Goal: Check status: Check status

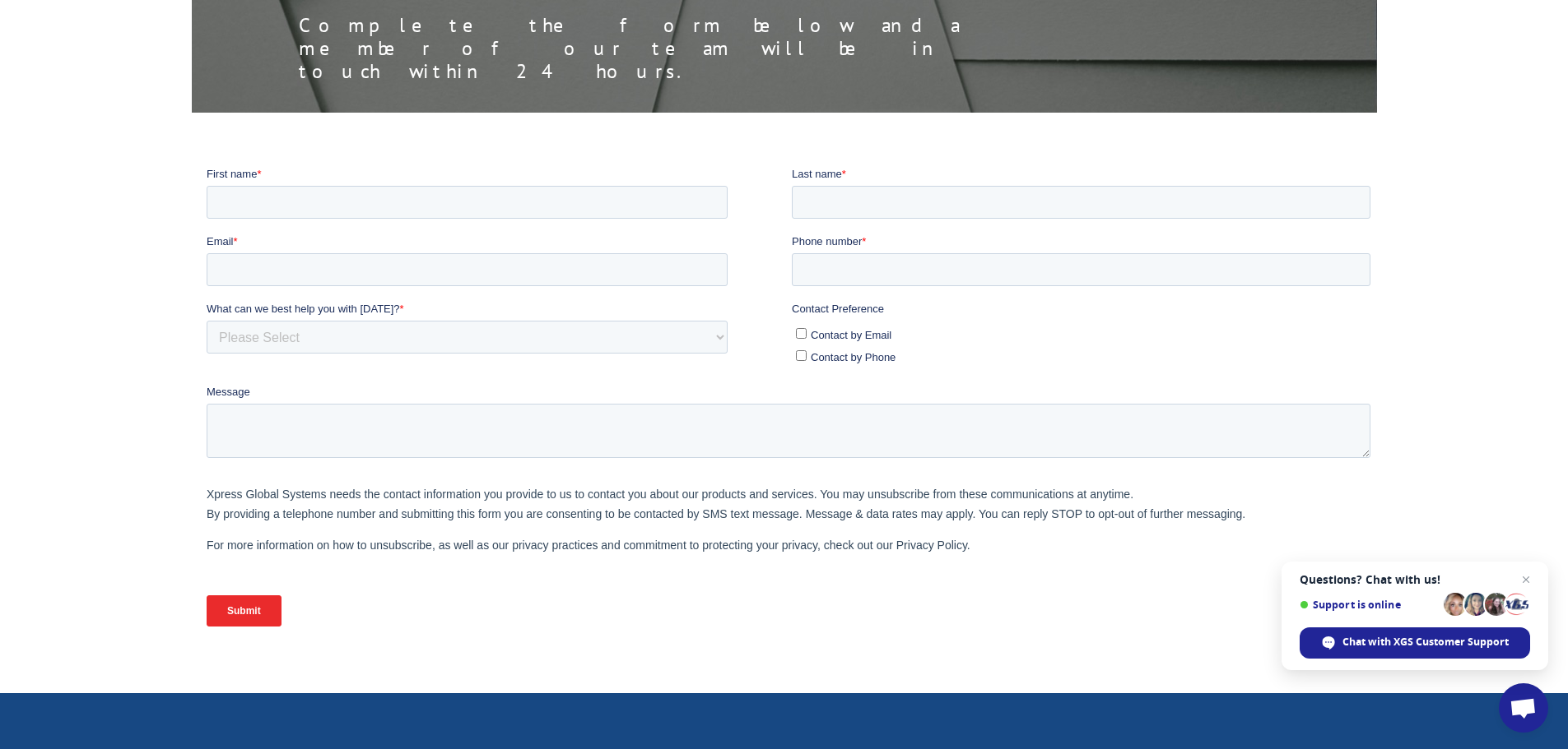
scroll to position [247, 0]
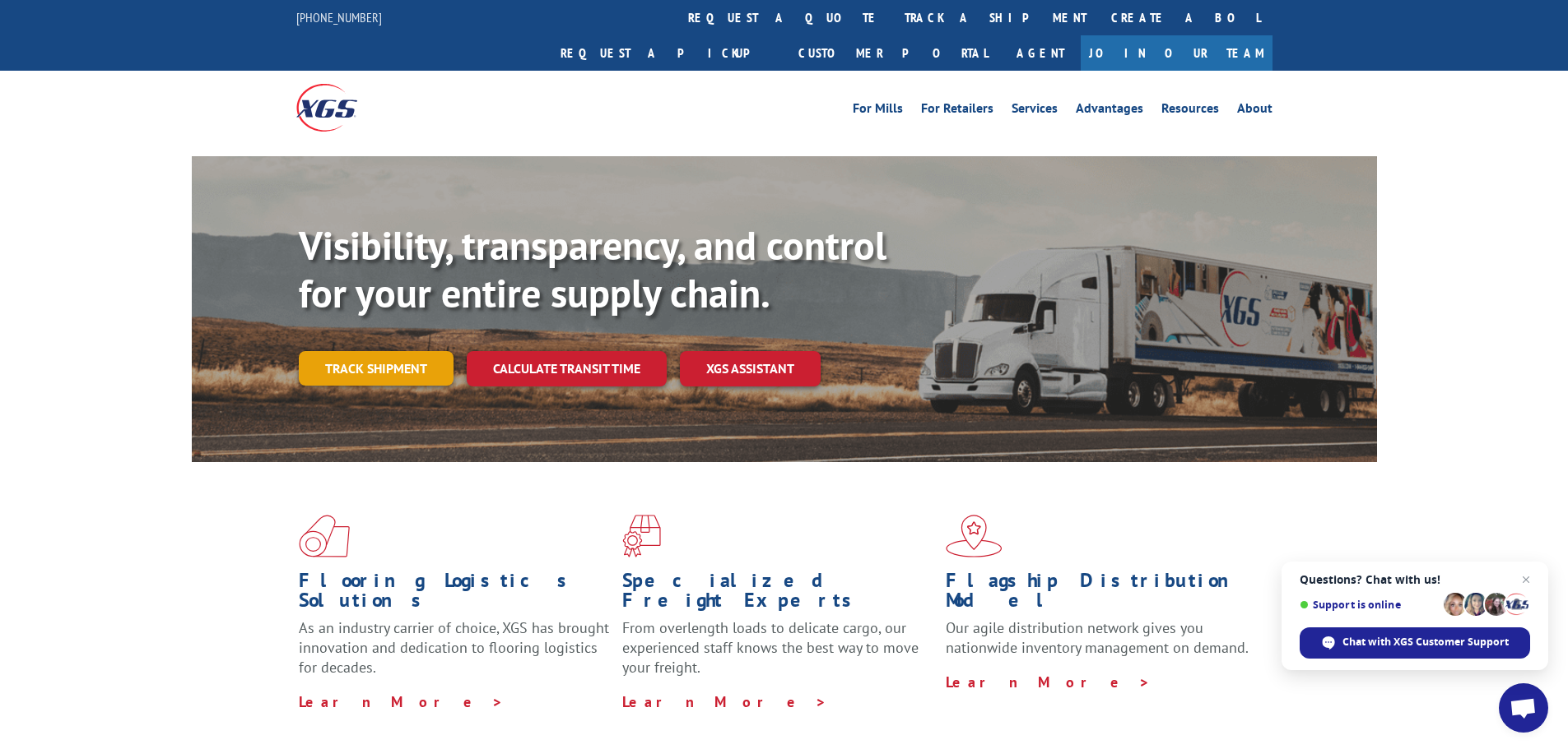
click at [422, 351] on link "Track shipment" at bounding box center [376, 369] width 155 height 35
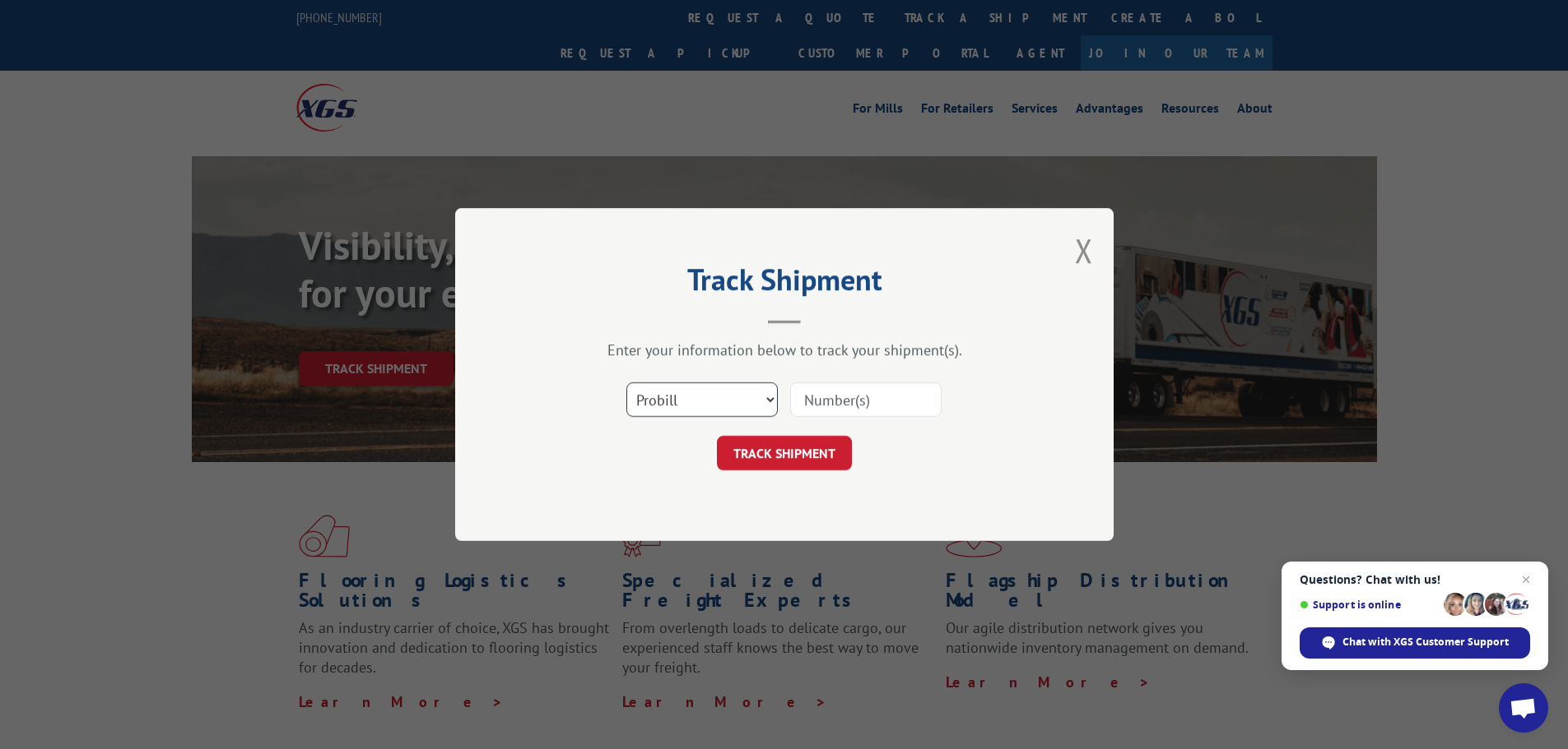
click at [772, 398] on select "Select category... Probill BOL PO" at bounding box center [702, 400] width 151 height 35
select select "bol"
click at [626, 383] on select "Select category... Probill BOL PO" at bounding box center [702, 400] width 151 height 35
click at [853, 385] on input at bounding box center [865, 400] width 151 height 35
type input "7043751"
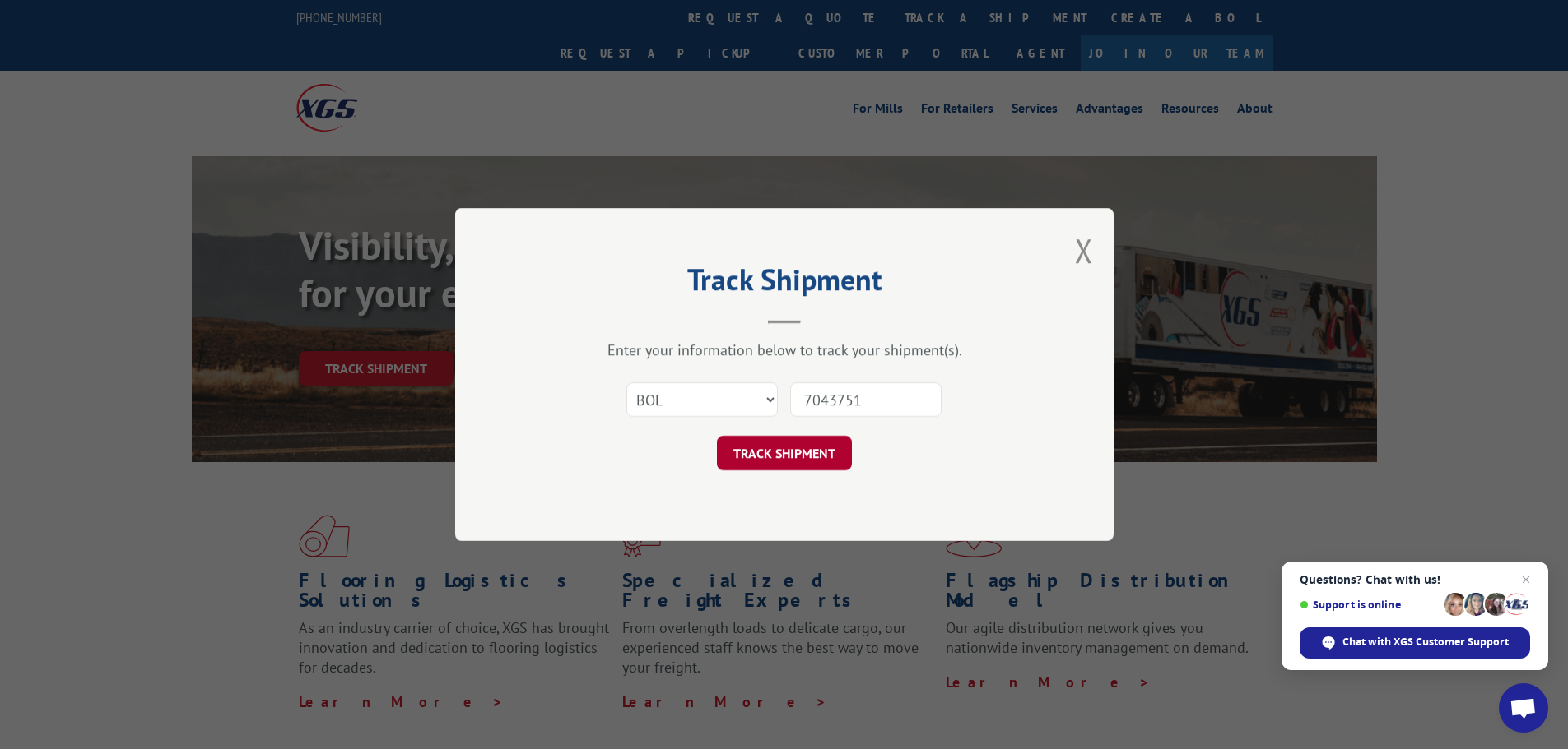
click at [819, 466] on button "TRACK SHIPMENT" at bounding box center [784, 454] width 135 height 35
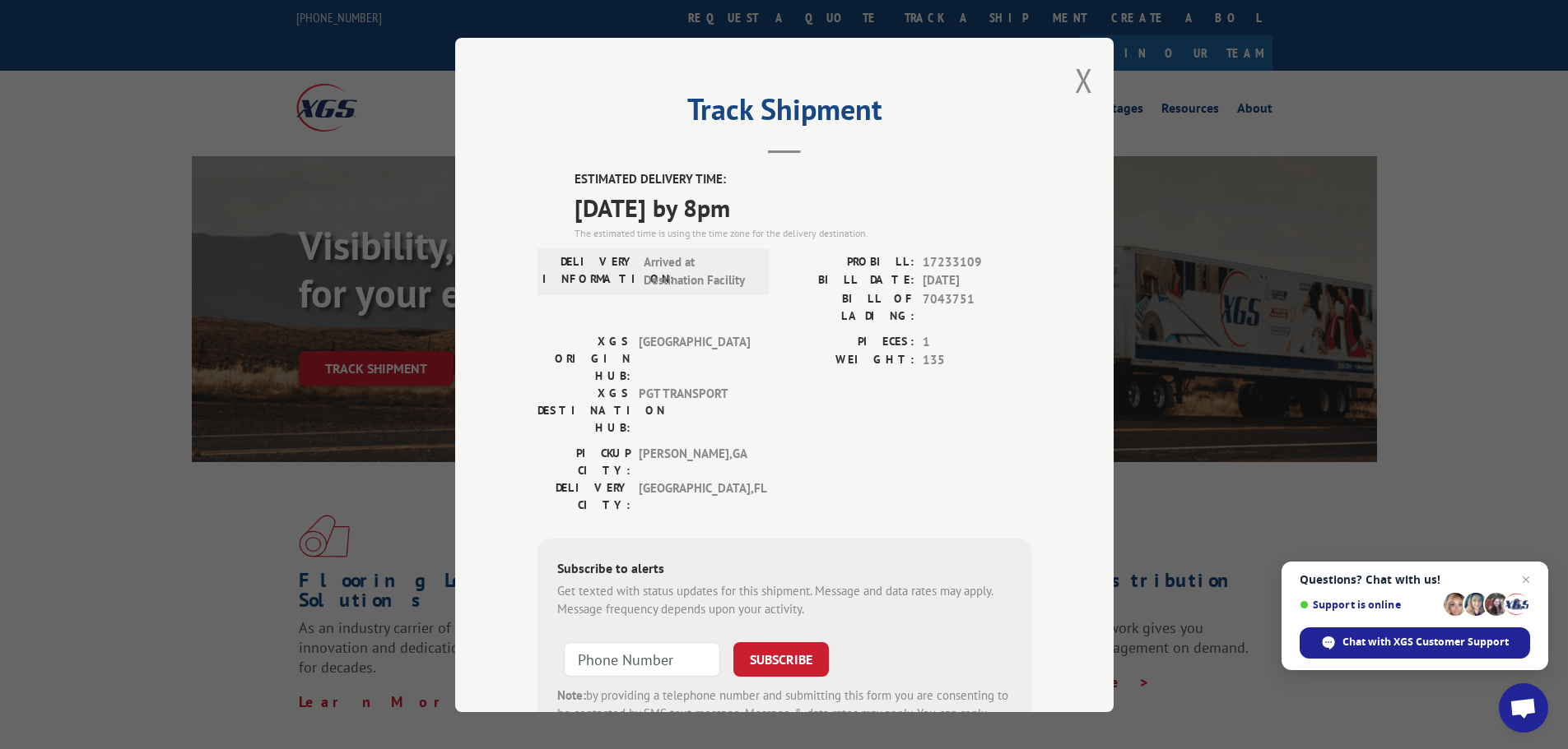
drag, startPoint x: 570, startPoint y: 181, endPoint x: 790, endPoint y: 221, distance: 223.6
click at [790, 221] on div "ESTIMATED DELIVERY TIME: 10/09/2025 by 8pm The estimated time is using the time…" at bounding box center [803, 205] width 457 height 71
copy div "ESTIMATED DELIVERY TIME: 10/09/2025 by 8pm"
